Goal: Task Accomplishment & Management: Complete application form

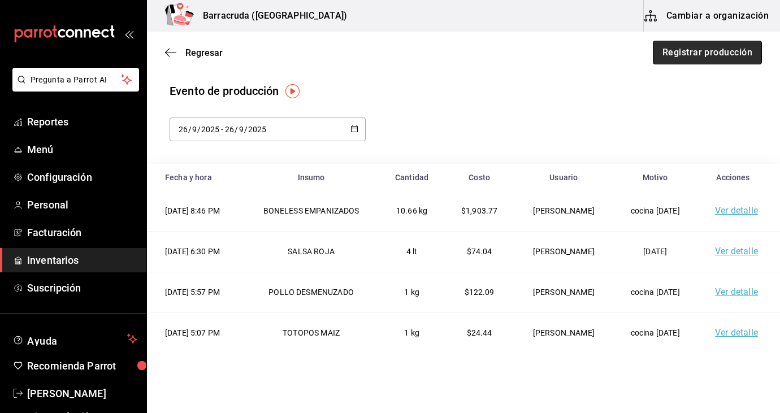
click at [701, 62] on button "Registrar producción" at bounding box center [707, 53] width 109 height 24
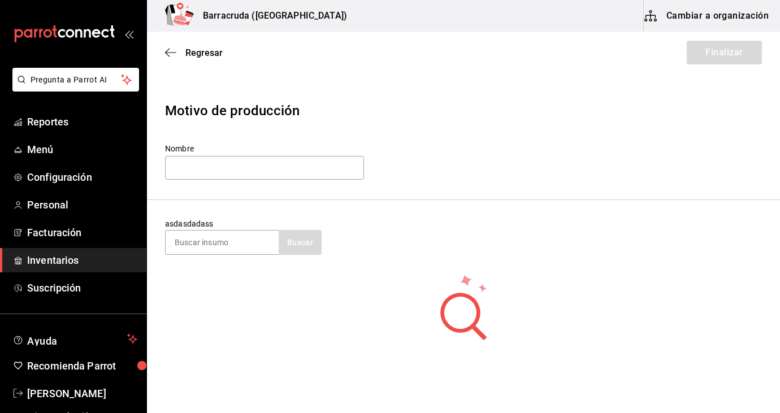
click at [234, 267] on section "asdasdadass Buscar" at bounding box center [463, 236] width 633 height 73
click at [237, 249] on input at bounding box center [222, 243] width 113 height 24
type input "jugo"
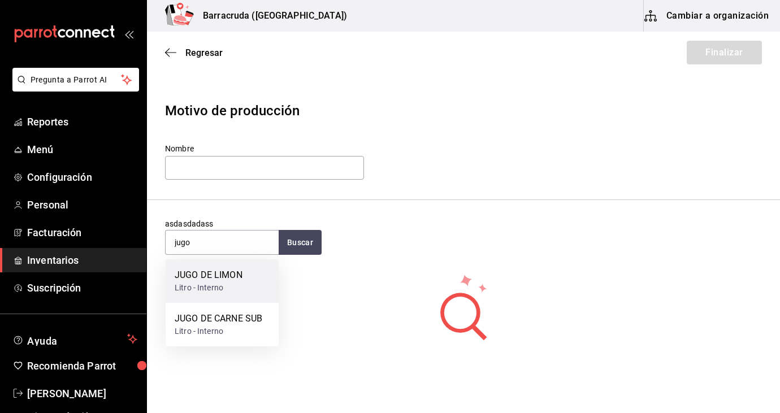
click at [206, 284] on div "Litro - Interno" at bounding box center [209, 288] width 68 height 12
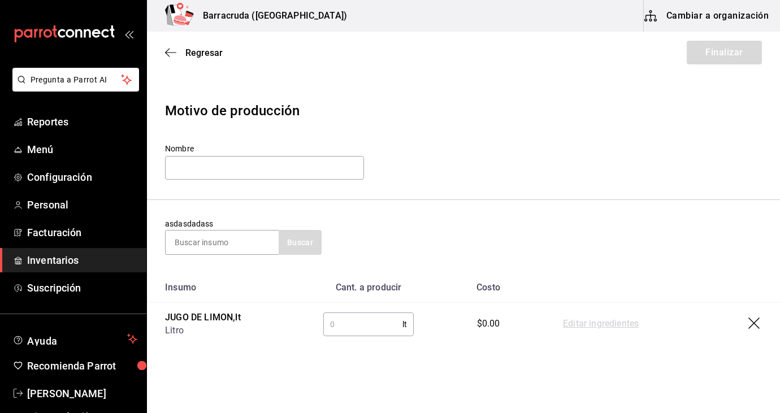
click at [350, 320] on input "text" at bounding box center [362, 324] width 79 height 23
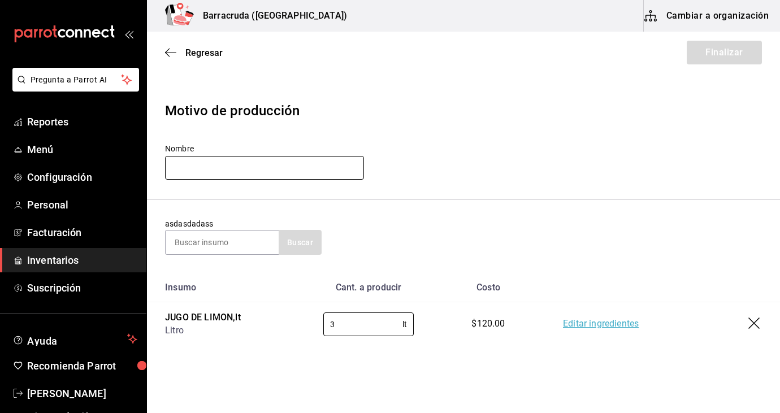
type input "3"
click at [348, 164] on input "text" at bounding box center [264, 168] width 199 height 24
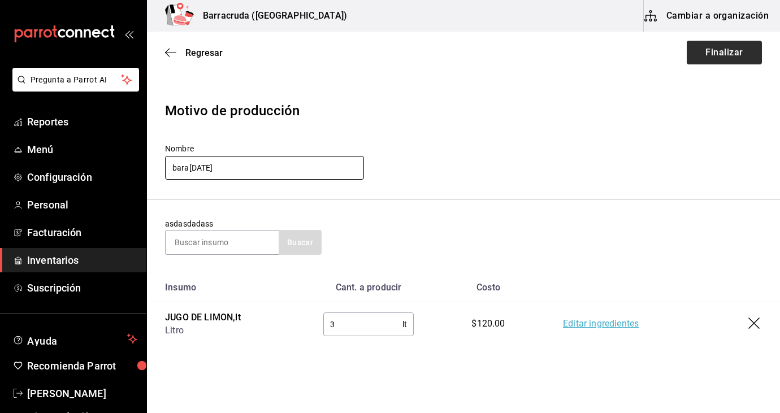
type input "bara[DATE]"
click at [755, 57] on button "Finalizar" at bounding box center [724, 53] width 75 height 24
